Goal: Find specific page/section: Find specific page/section

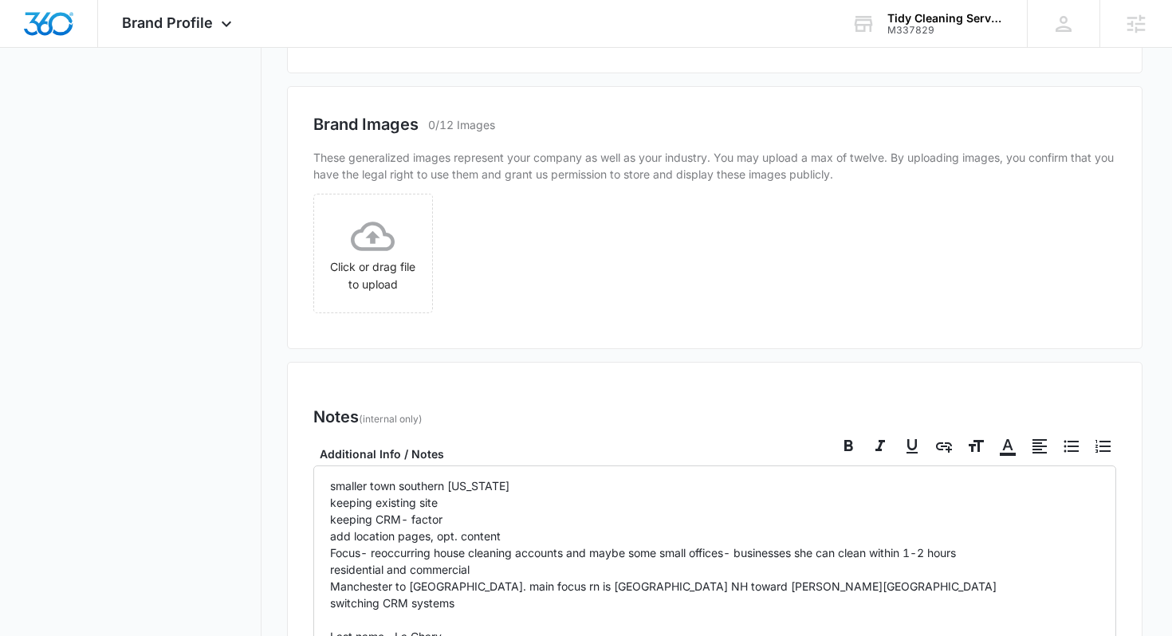
scroll to position [1113, 0]
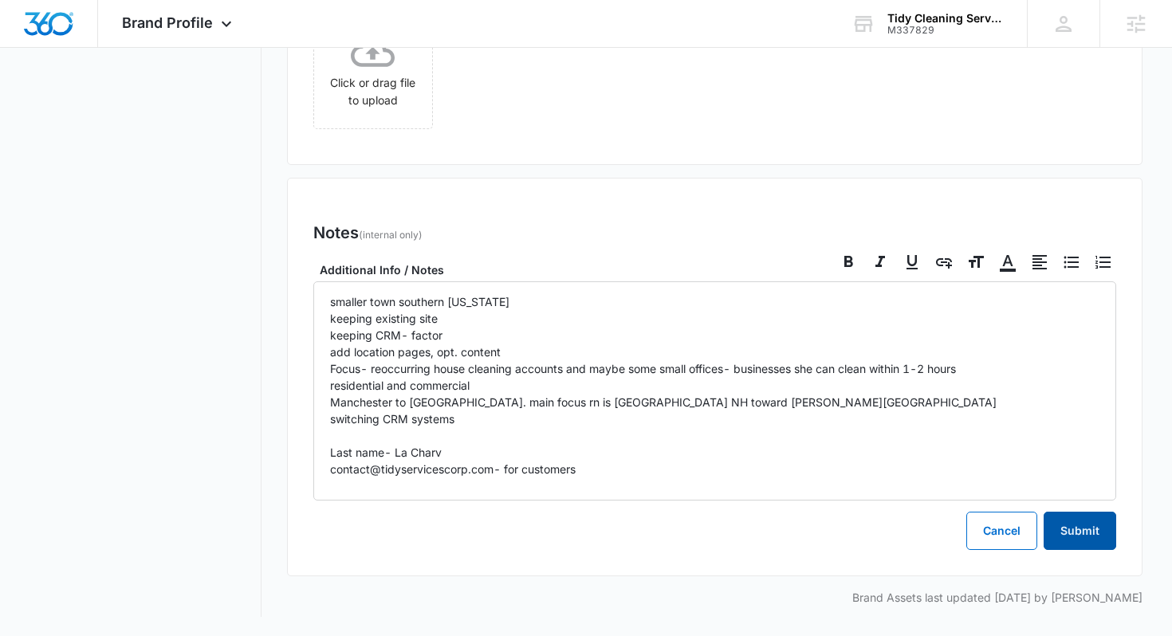
click at [1098, 525] on button "Submit" at bounding box center [1080, 531] width 73 height 38
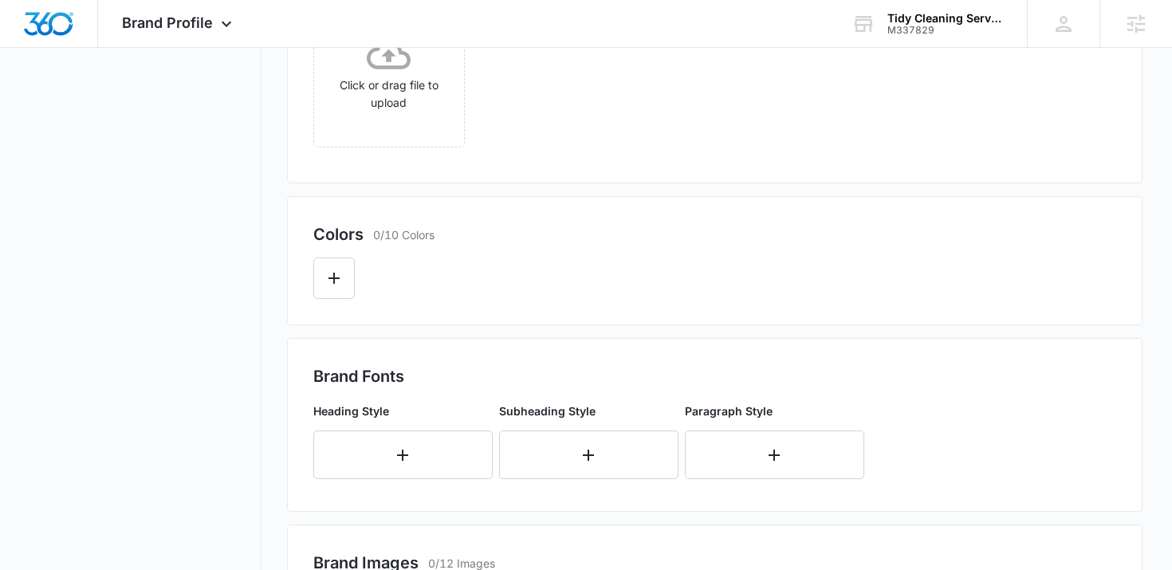
scroll to position [0, 0]
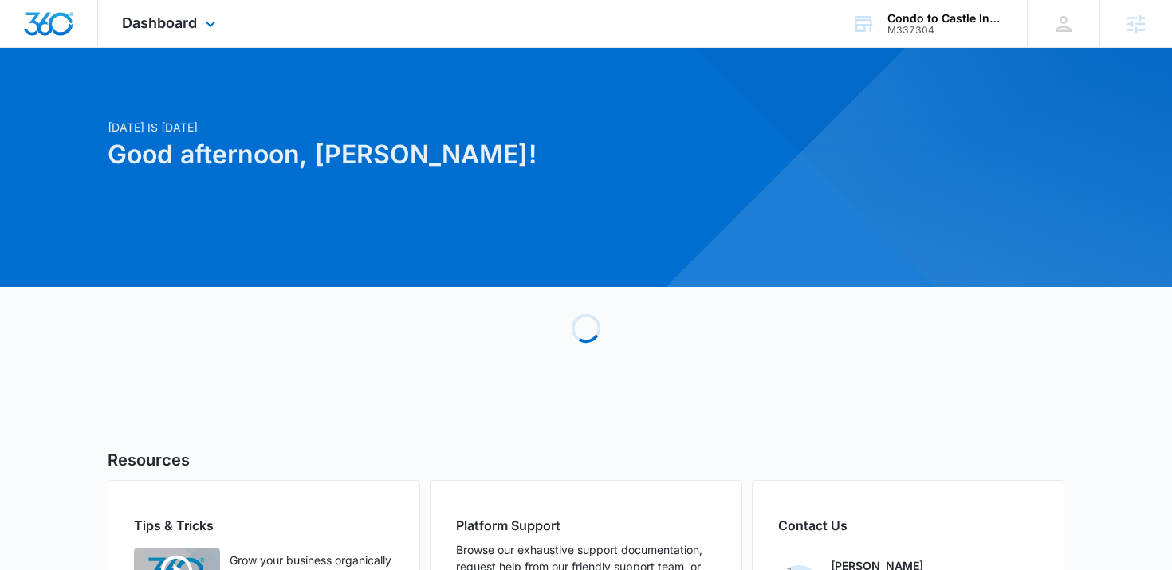
click at [158, 5] on div "Dashboard Apps Reputation Websites Forms CRM Email Social Shop Content Ads Inte…" at bounding box center [171, 23] width 146 height 47
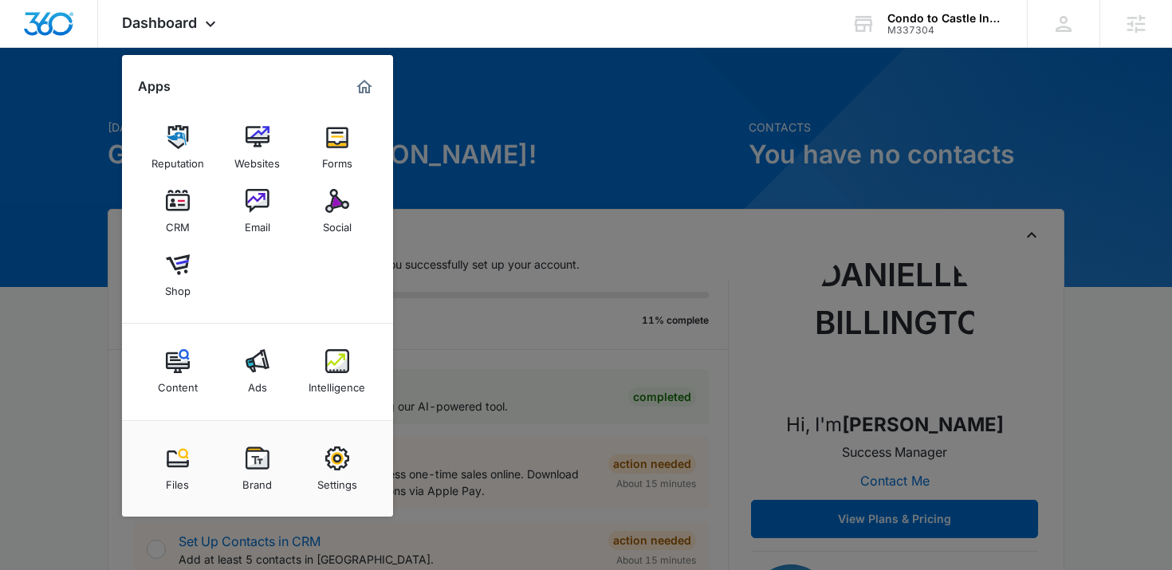
click at [584, 351] on div at bounding box center [586, 285] width 1172 height 570
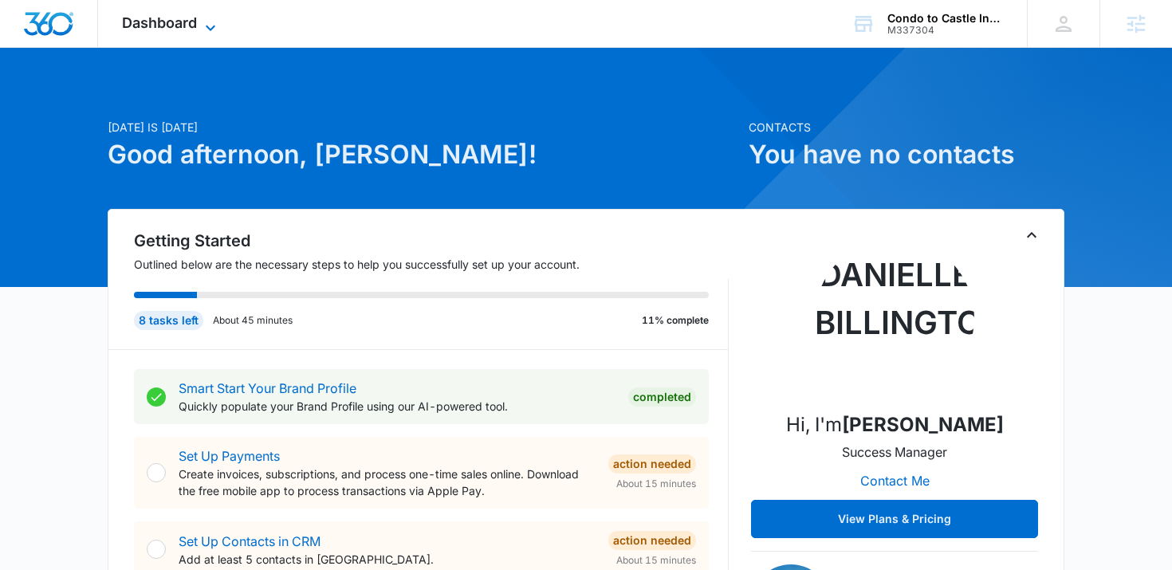
click at [183, 25] on span "Dashboard" at bounding box center [159, 22] width 75 height 17
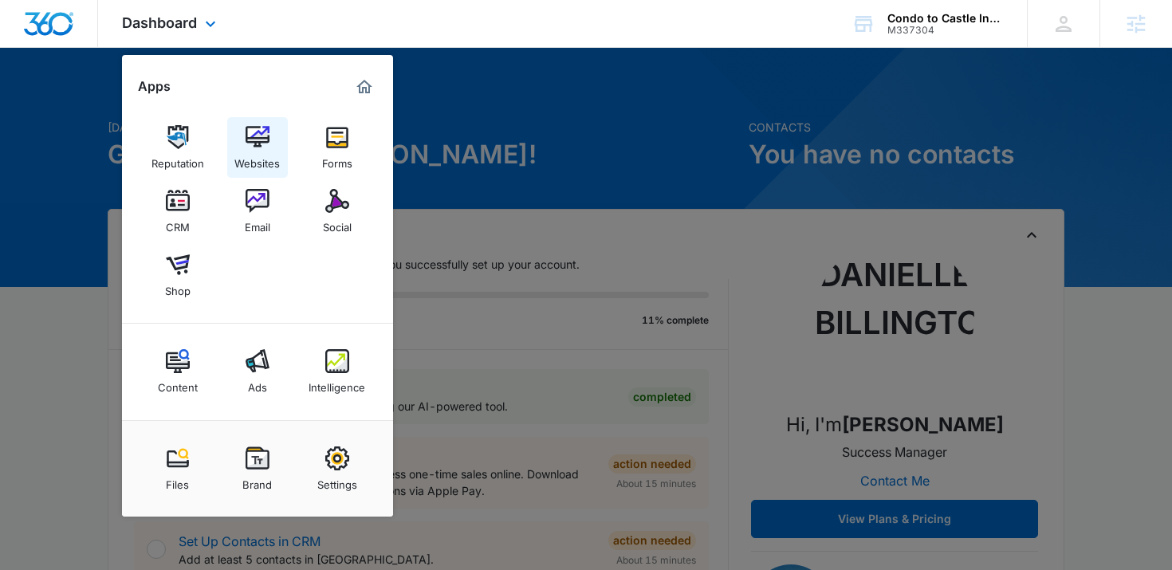
click at [246, 131] on img at bounding box center [258, 137] width 24 height 24
